Goal: Transaction & Acquisition: Purchase product/service

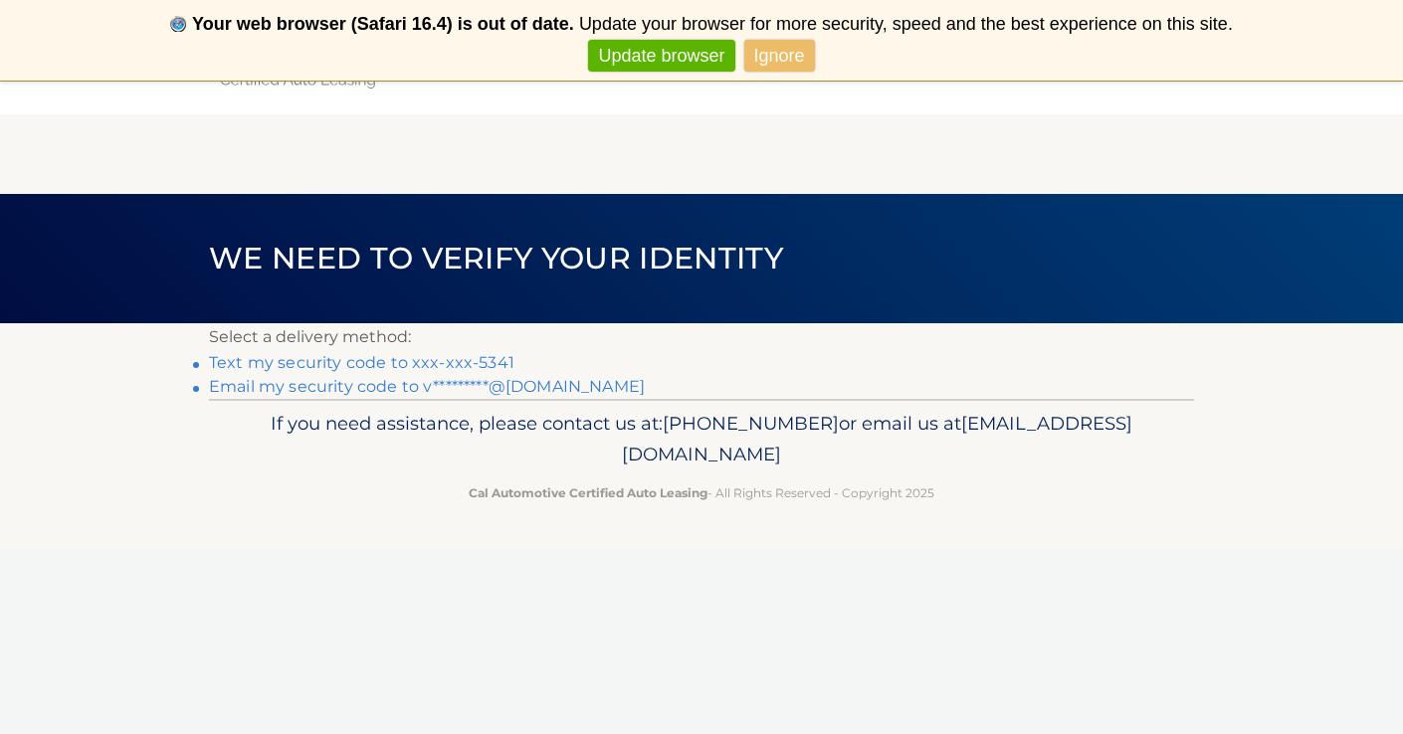
click at [347, 368] on link "Text my security code to xxx-xxx-5341" at bounding box center [361, 362] width 305 height 19
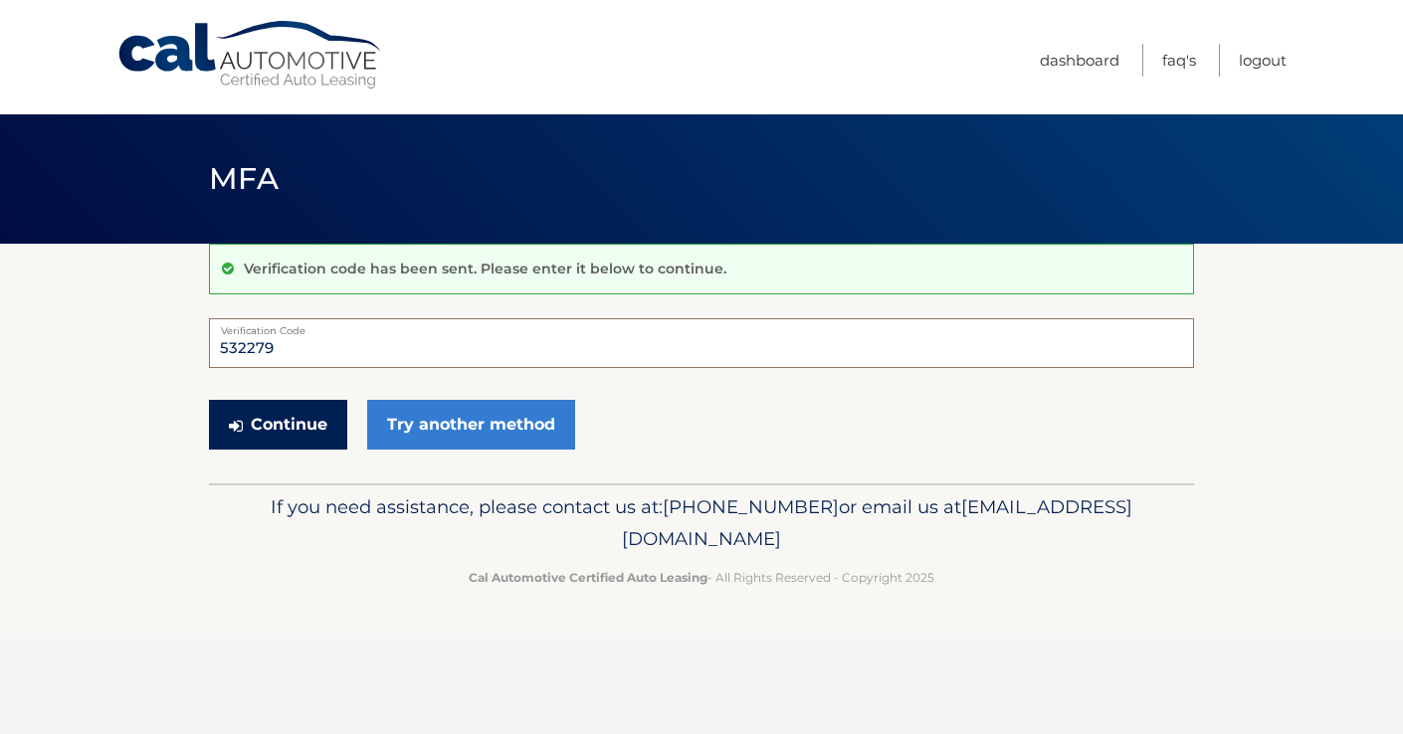
type input "532279"
click at [316, 424] on button "Continue" at bounding box center [278, 425] width 138 height 50
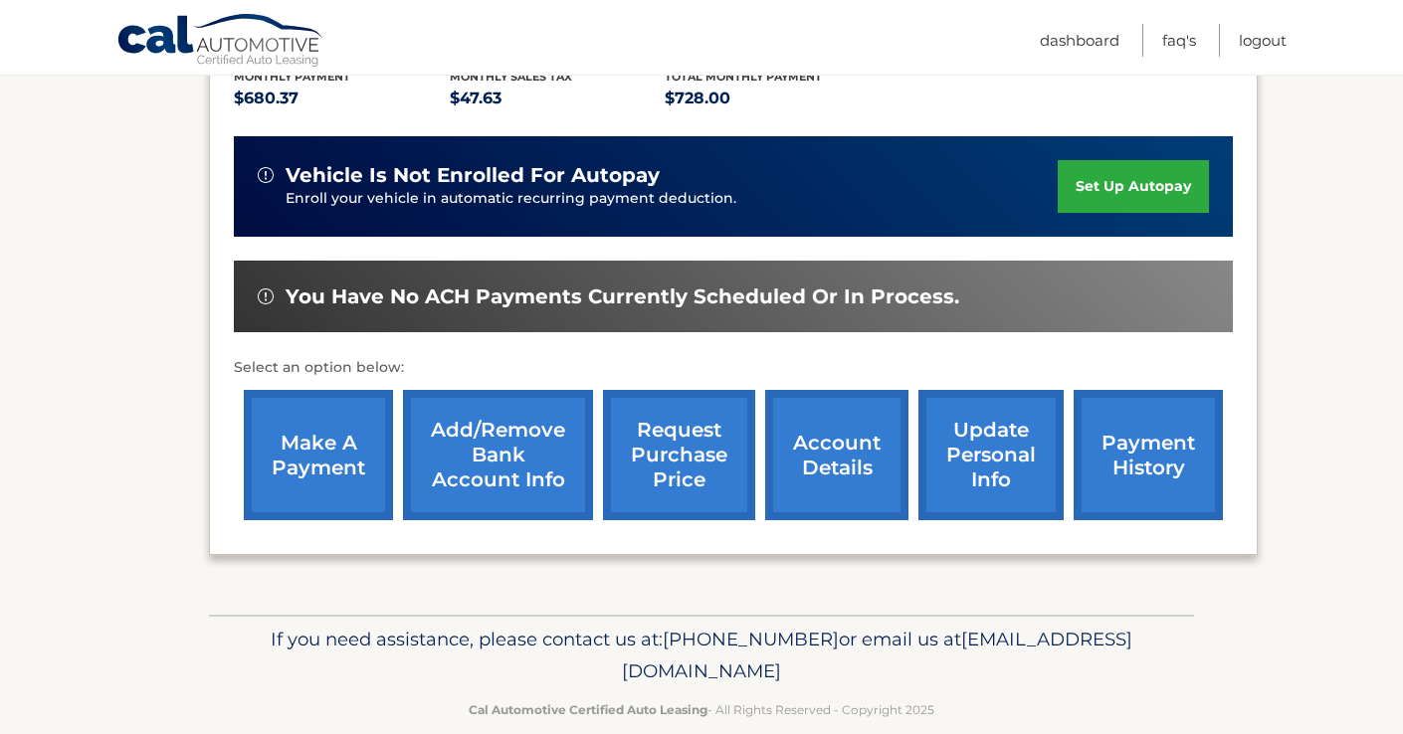
scroll to position [467, 0]
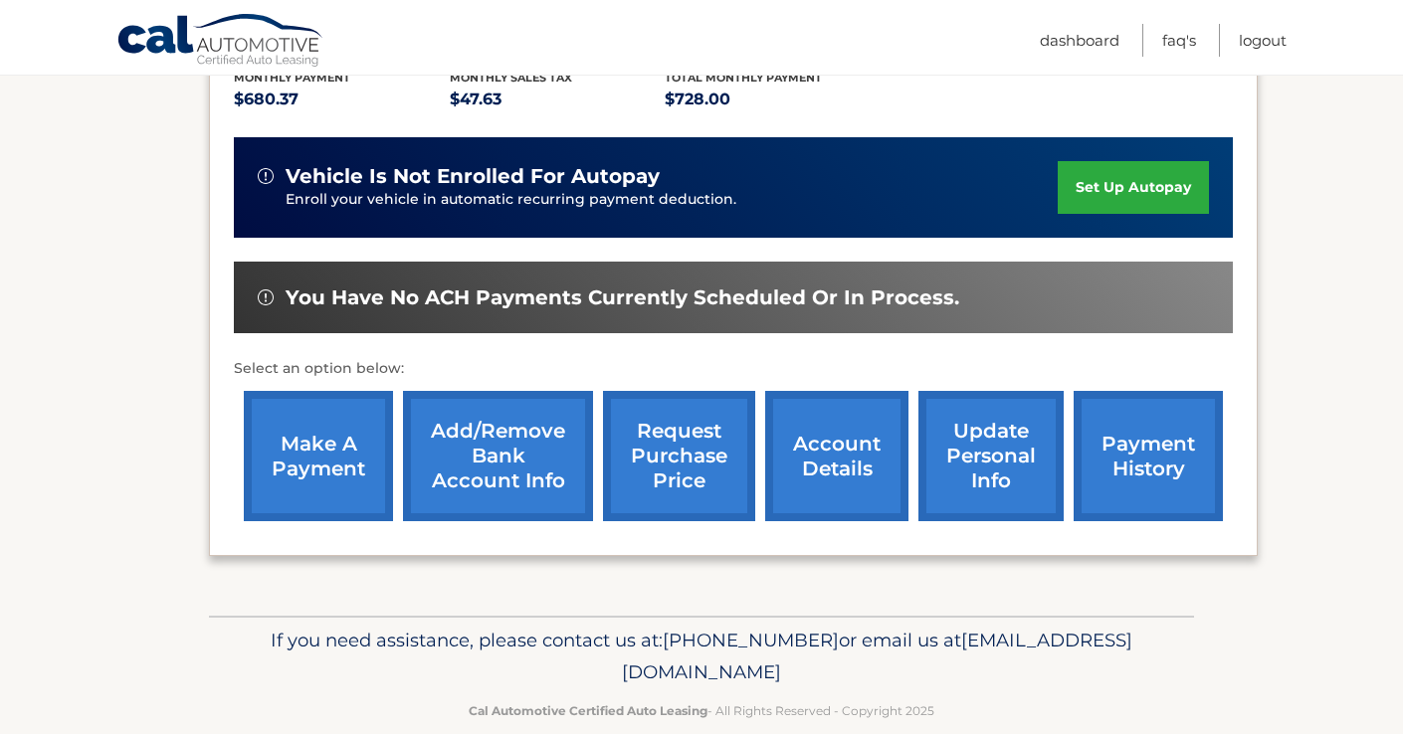
click at [1149, 455] on link "payment history" at bounding box center [1147, 456] width 149 height 130
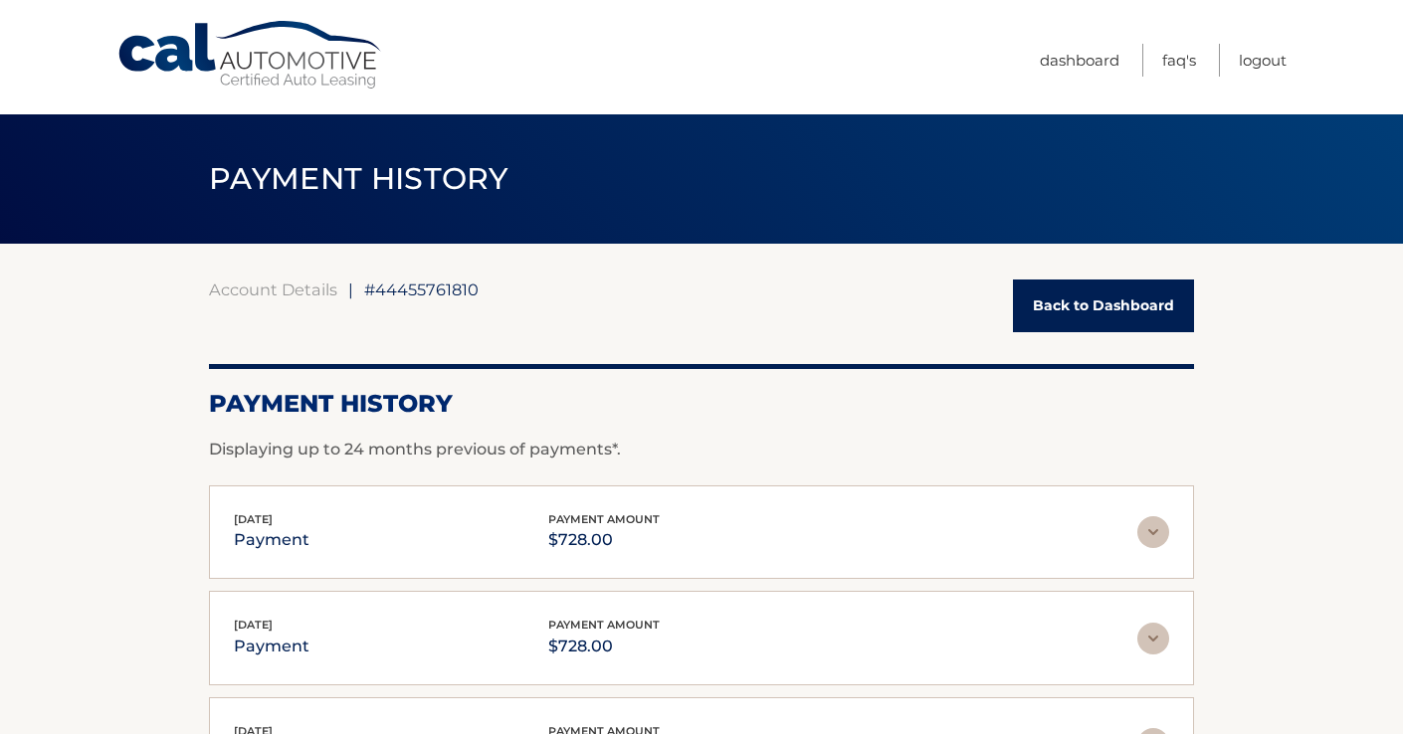
click at [1142, 294] on link "Back to Dashboard" at bounding box center [1103, 306] width 181 height 53
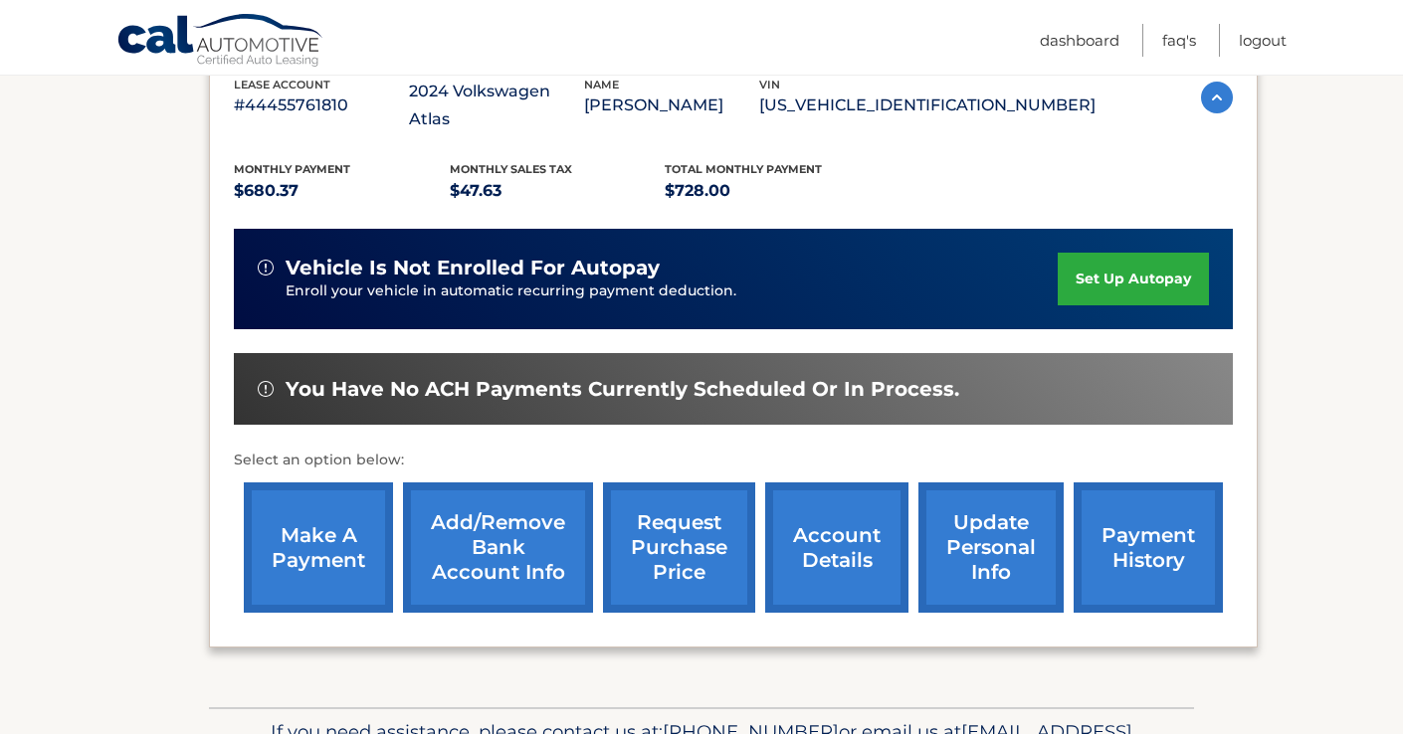
scroll to position [376, 0]
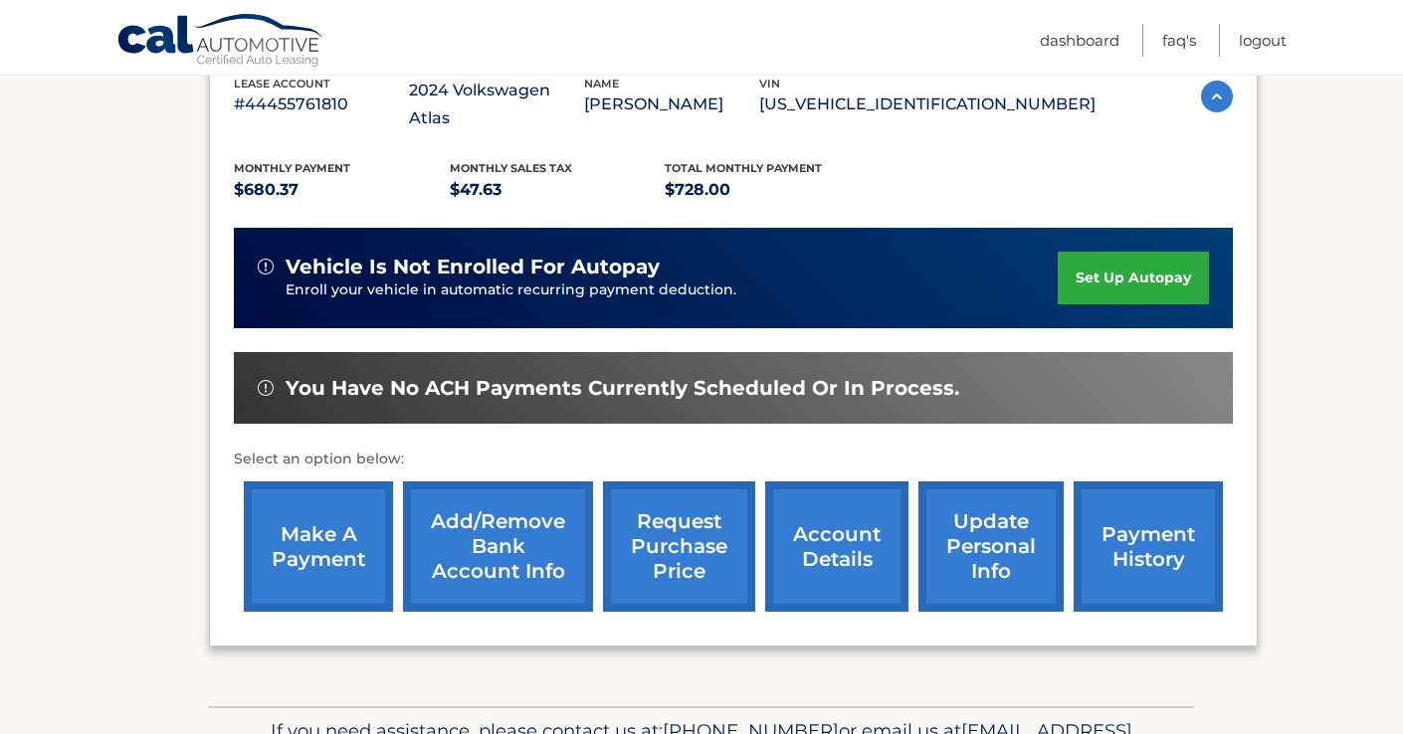
click at [347, 555] on link "make a payment" at bounding box center [318, 546] width 149 height 130
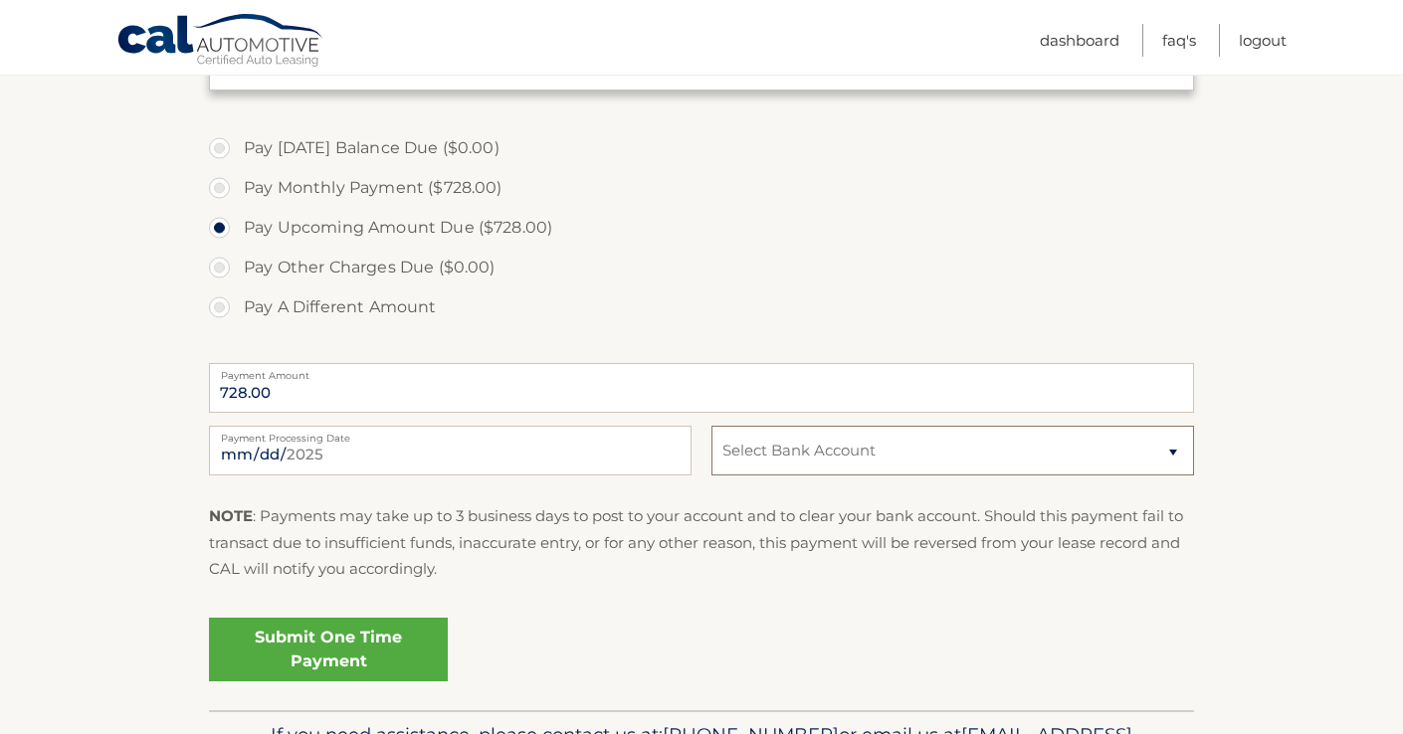
scroll to position [561, 0]
click at [500, 454] on input "2025-08-11" at bounding box center [450, 450] width 482 height 50
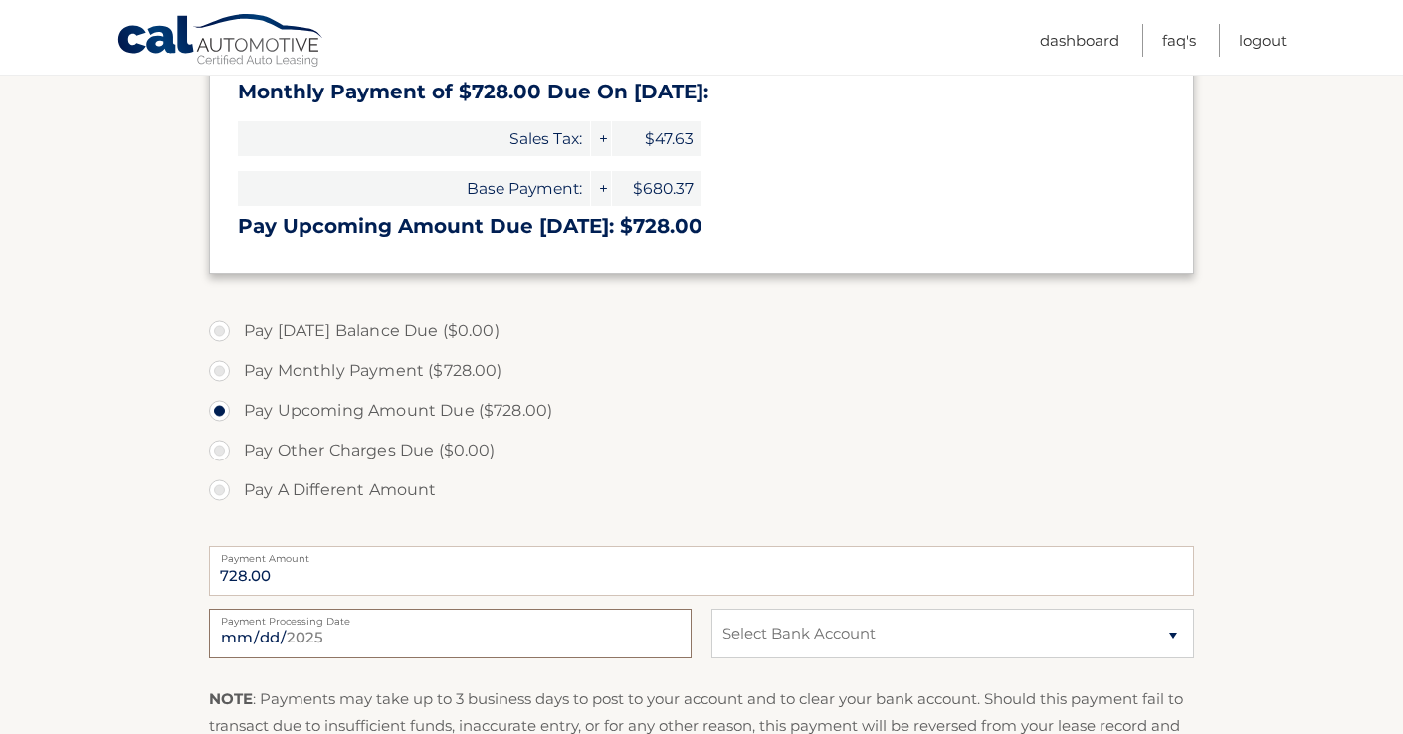
scroll to position [502, 0]
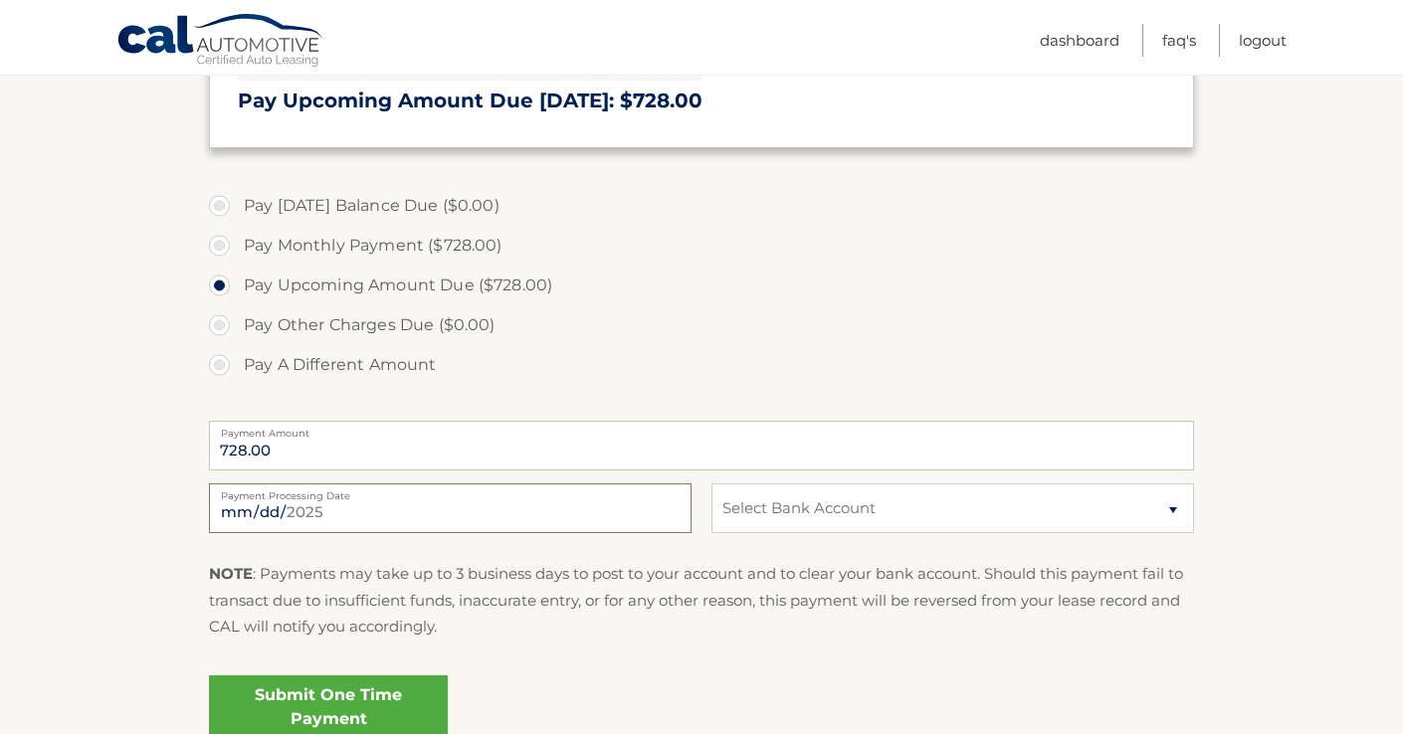
click at [327, 501] on input "2025-08-11" at bounding box center [450, 508] width 482 height 50
type input "2025-08-13"
click at [586, 624] on p "NOTE : Payments may take up to 3 business days to post to your account and to c…" at bounding box center [701, 600] width 985 height 79
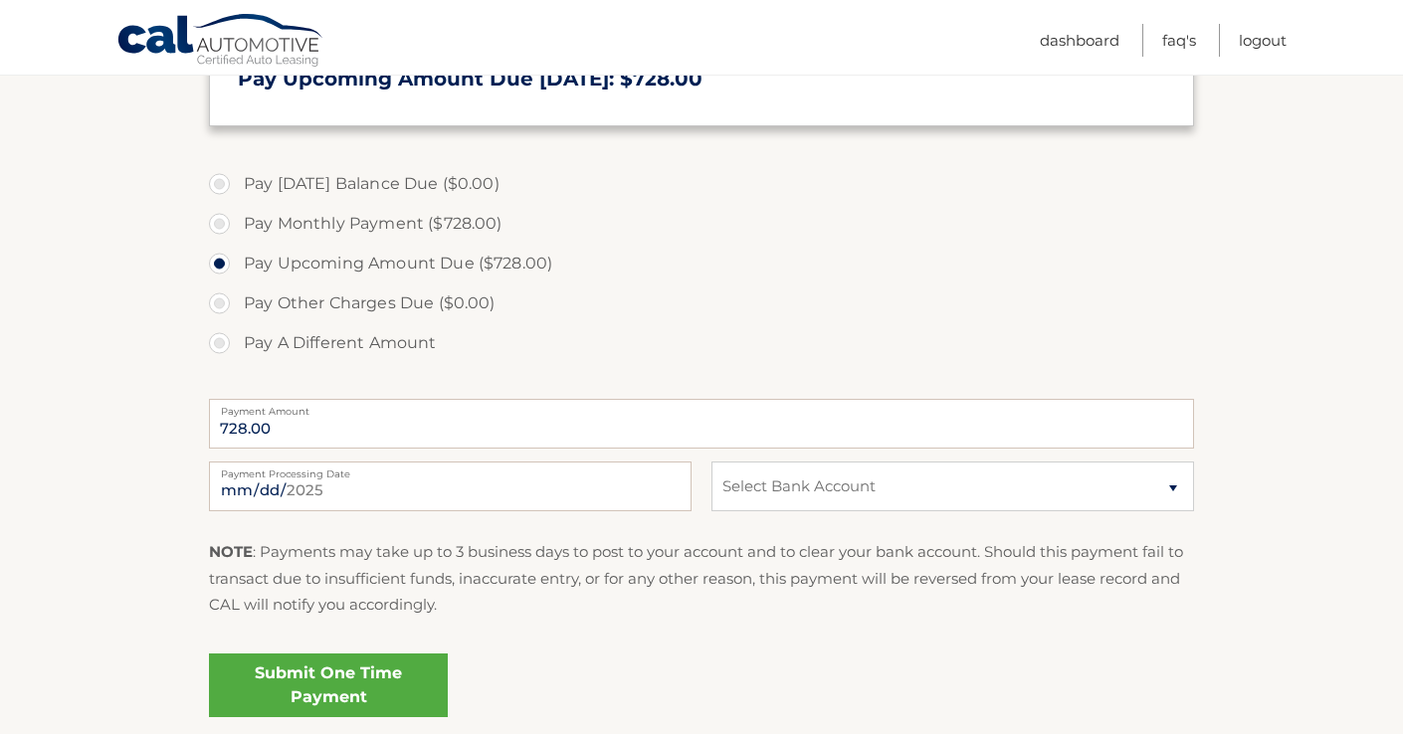
scroll to position [526, 0]
select select "ZmQ3OWZiNGYtMWNhYy00M2MzLTkzOTgtZGExNjViN2Q1N2Iy"
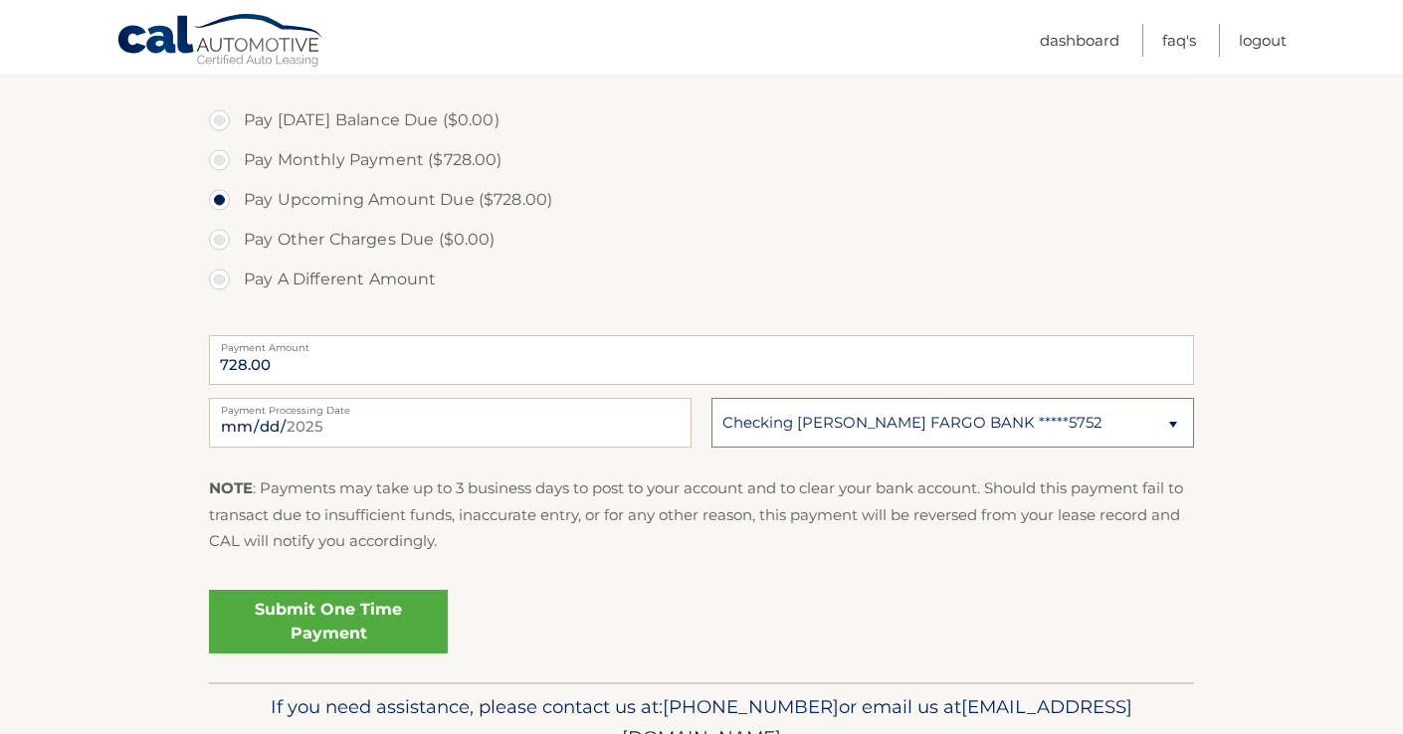
scroll to position [604, 0]
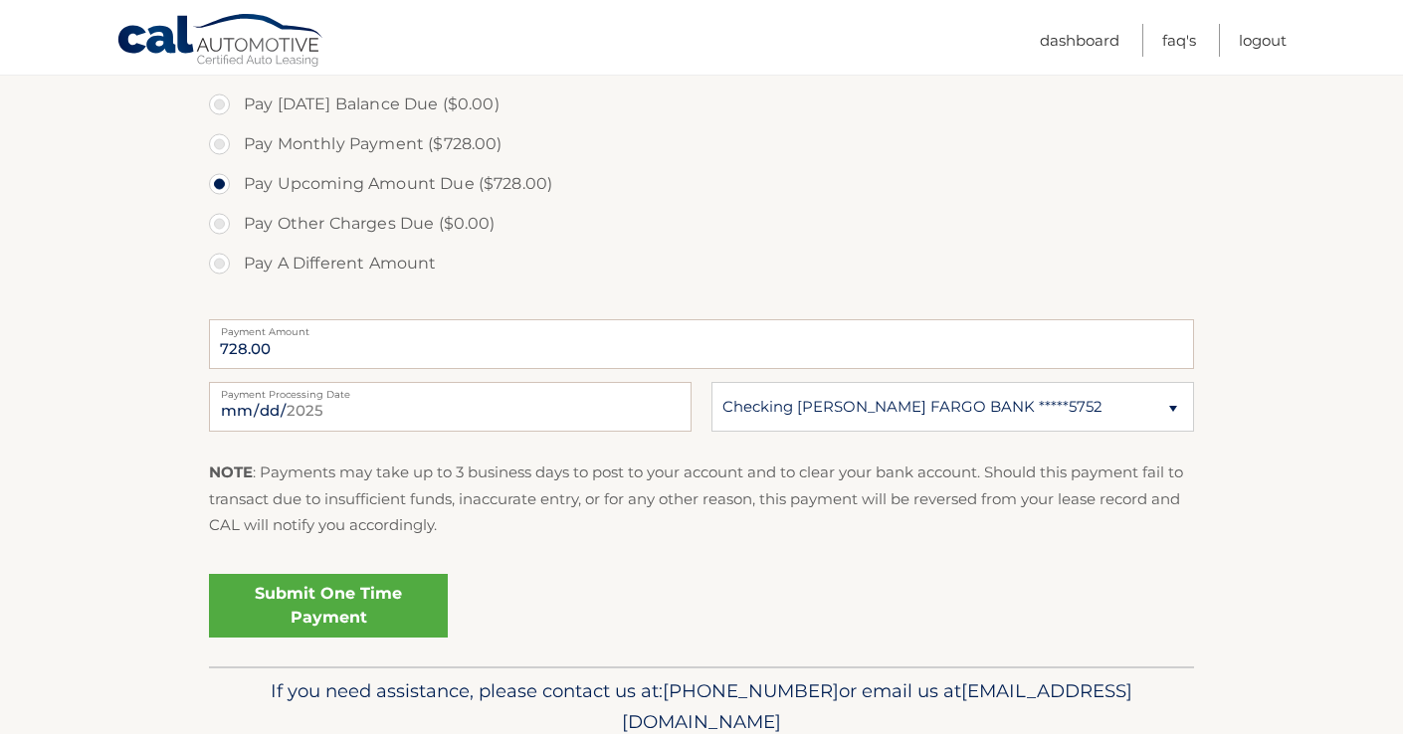
click at [390, 601] on link "Submit One Time Payment" at bounding box center [328, 606] width 239 height 64
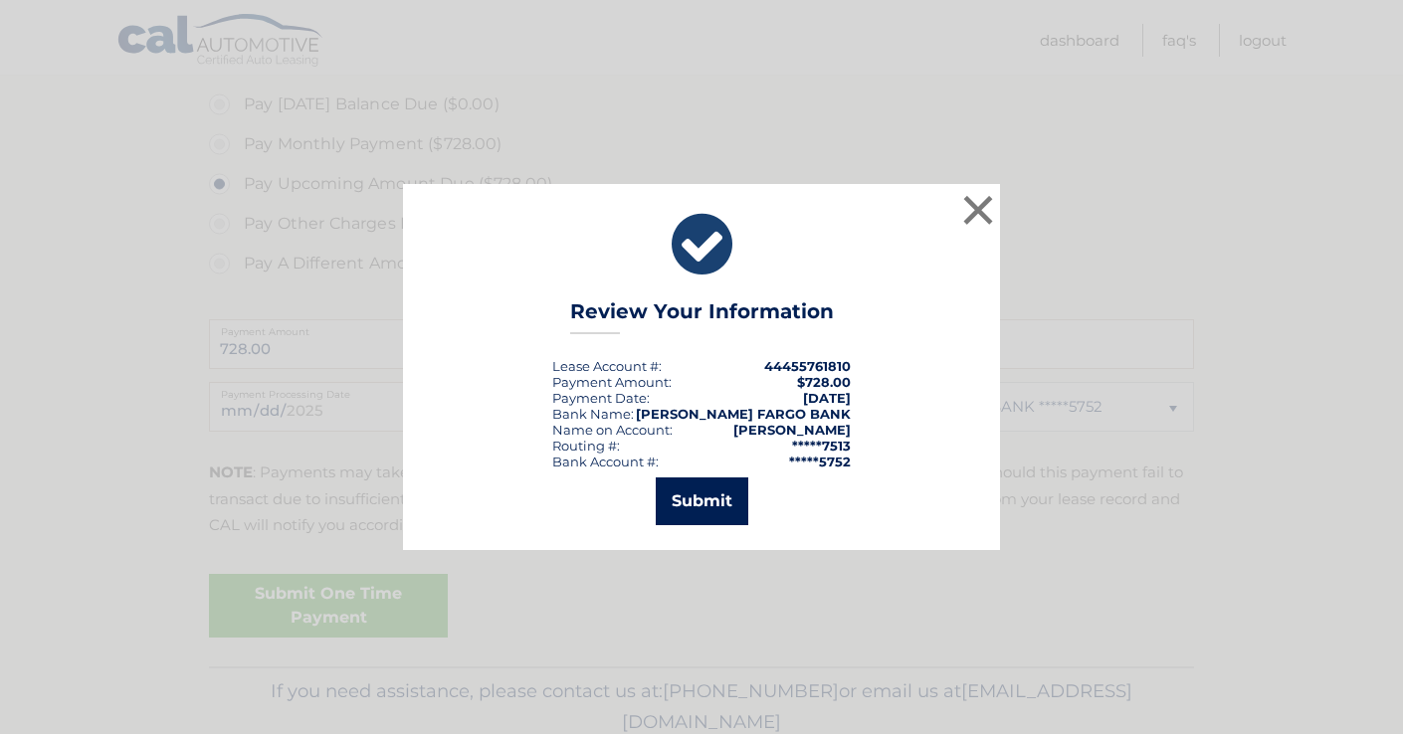
click at [712, 490] on button "Submit" at bounding box center [702, 502] width 93 height 48
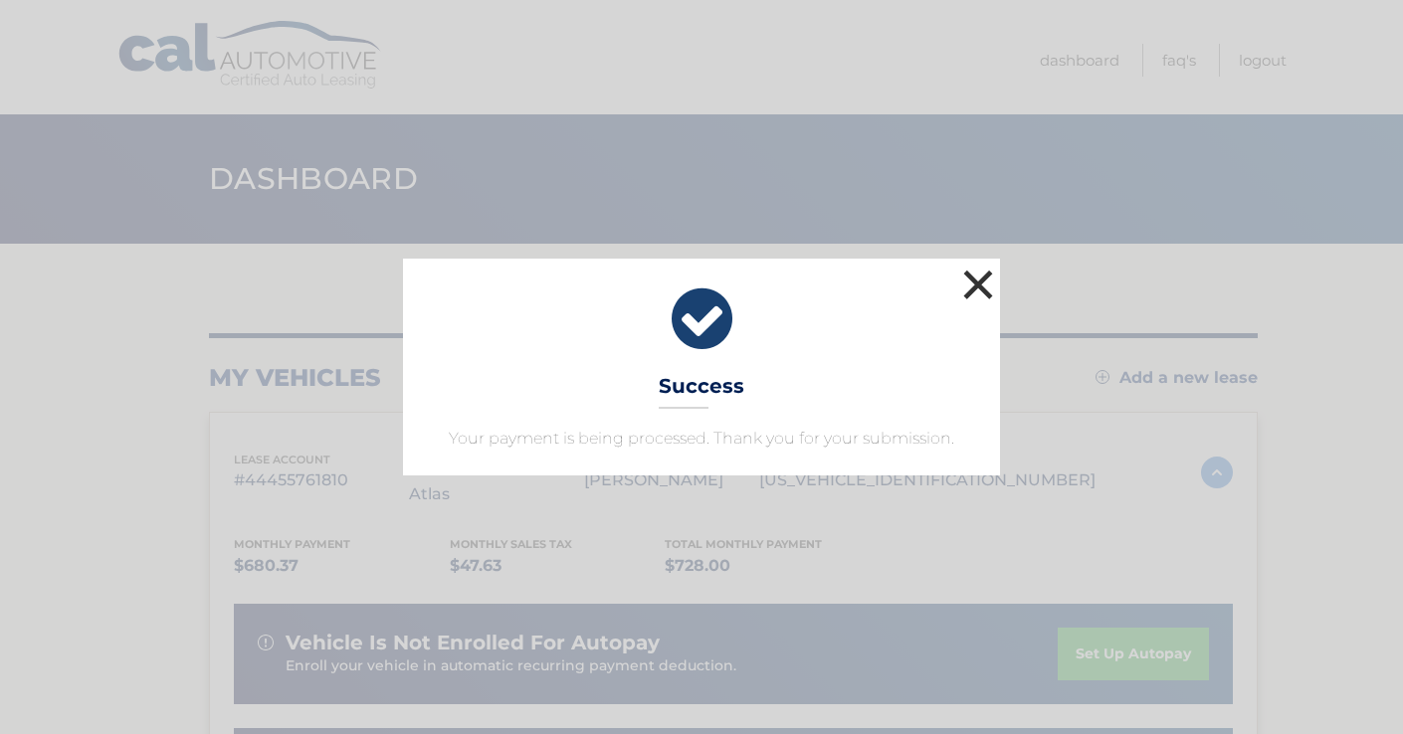
click at [987, 287] on button "×" at bounding box center [978, 285] width 40 height 40
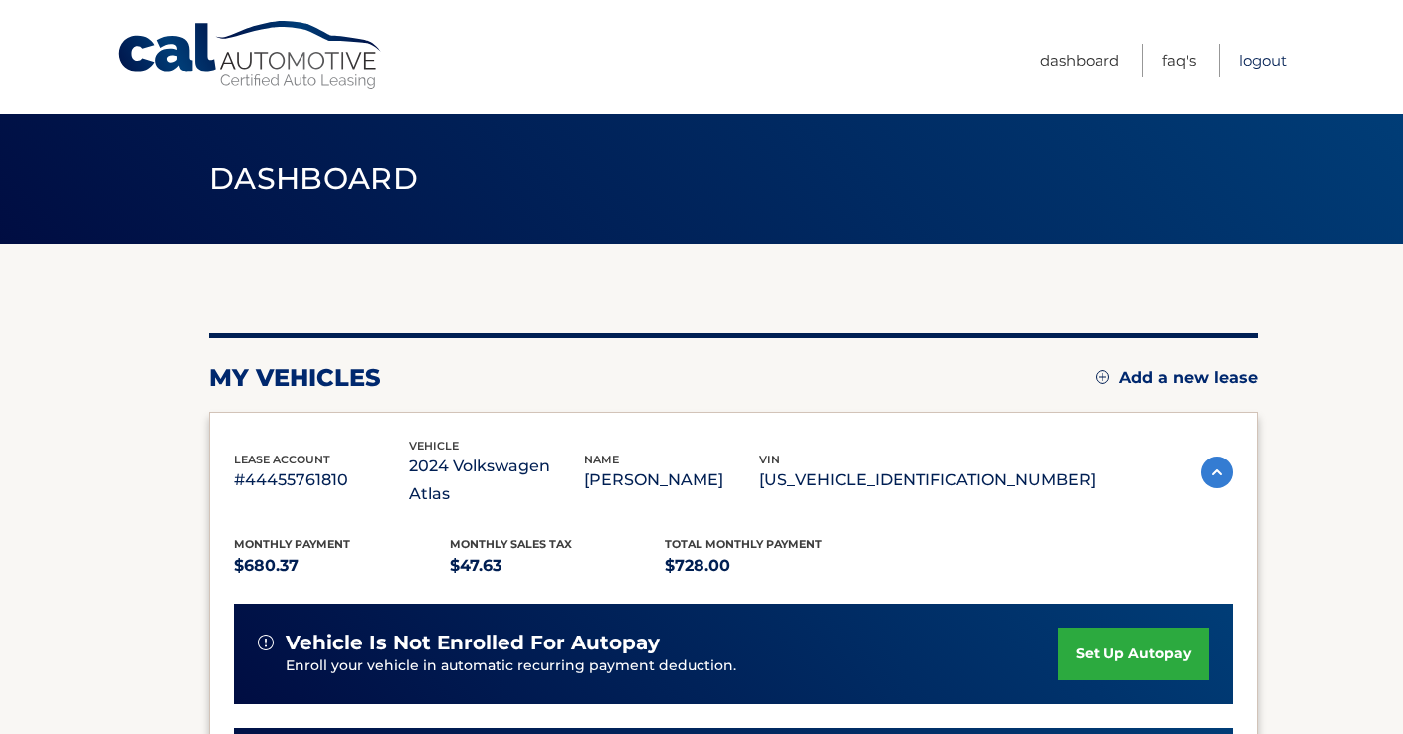
click at [1266, 67] on link "Logout" at bounding box center [1263, 60] width 48 height 33
